Goal: Information Seeking & Learning: Learn about a topic

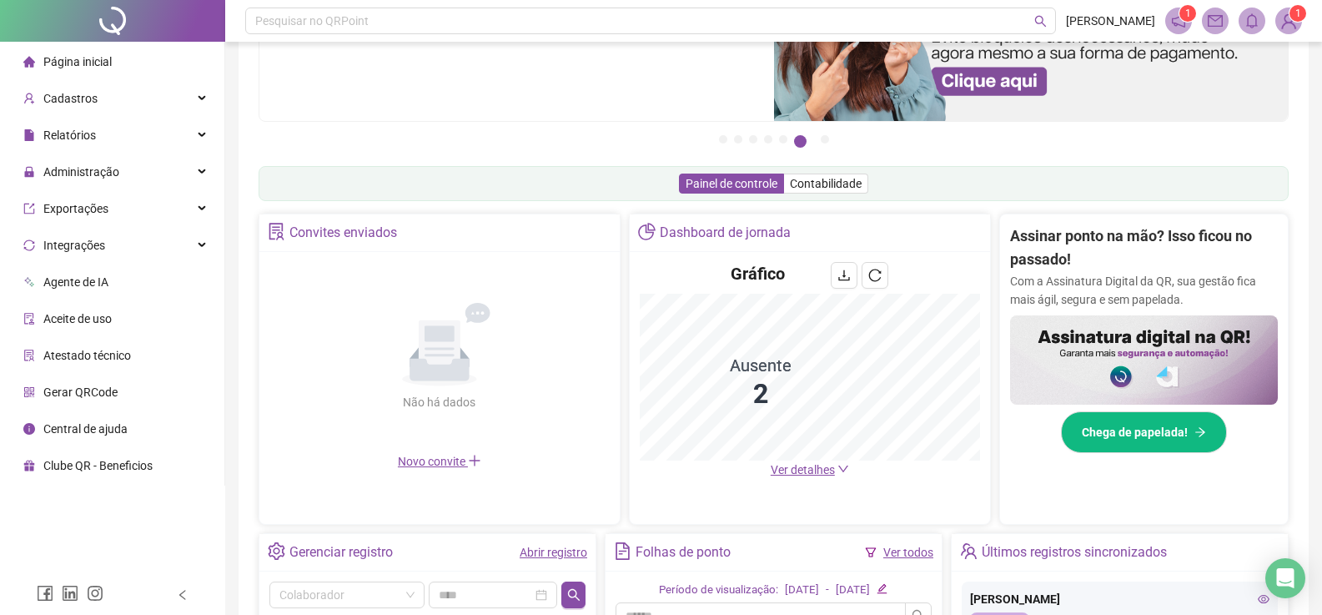
scroll to position [167, 0]
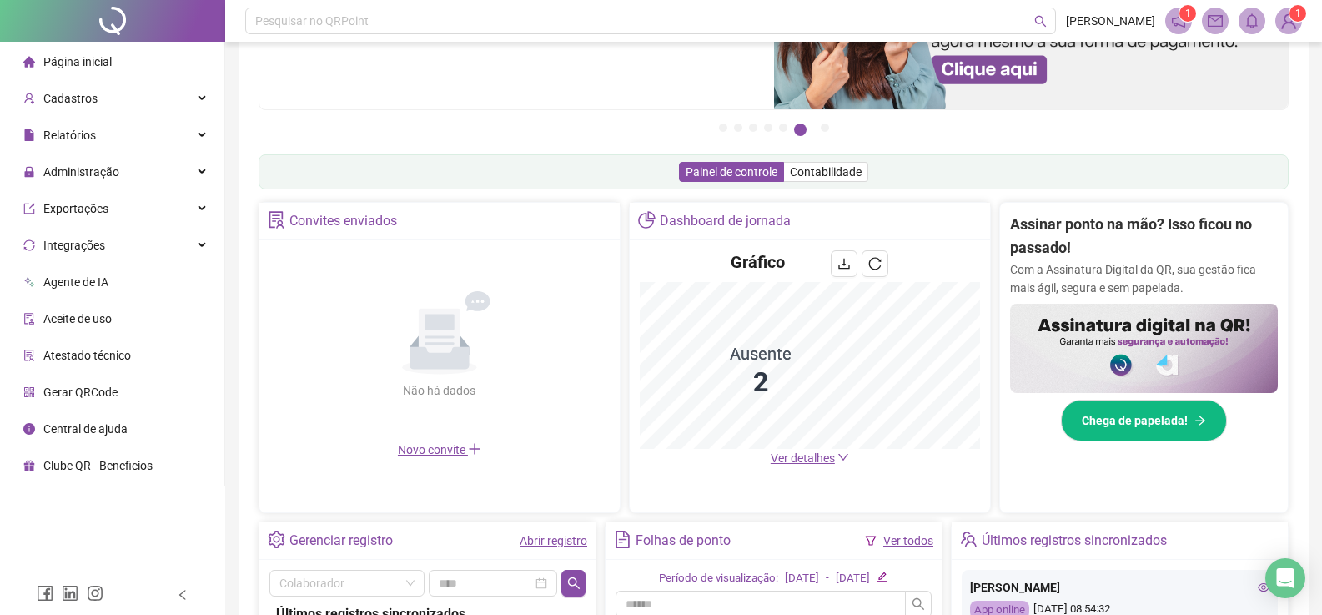
click at [813, 466] on span "Ver detalhes" at bounding box center [810, 458] width 78 height 18
click at [809, 456] on span "Ver detalhes" at bounding box center [803, 457] width 64 height 13
